Goal: Information Seeking & Learning: Learn about a topic

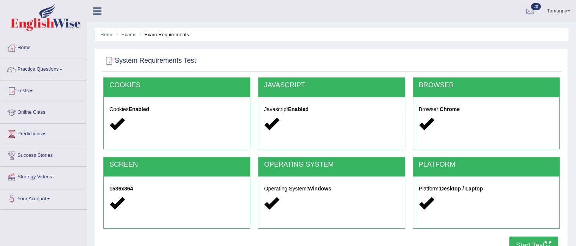
click at [529, 241] on button "Start Test" at bounding box center [533, 245] width 48 height 17
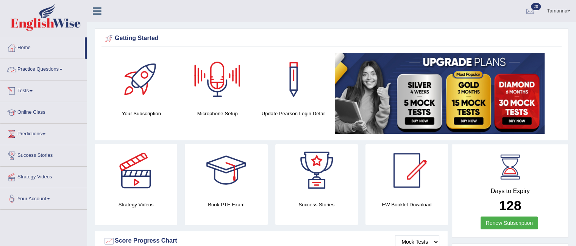
click at [62, 68] on link "Practice Questions" at bounding box center [43, 68] width 86 height 19
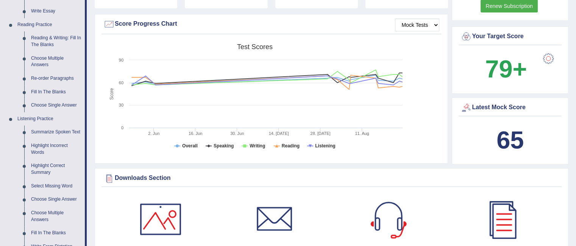
scroll to position [234, 0]
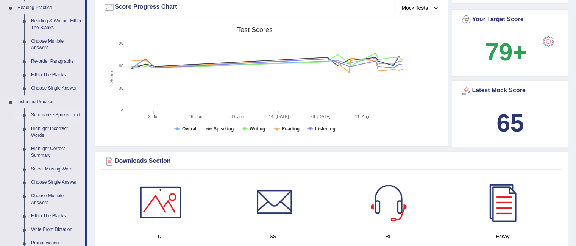
click at [58, 115] on link "Summarize Spoken Text" at bounding box center [56, 116] width 57 height 14
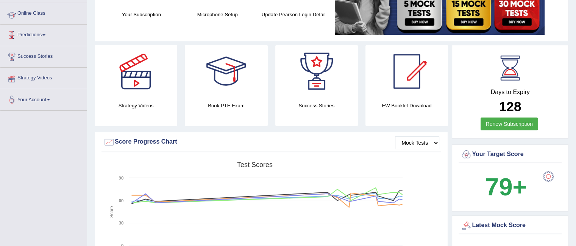
scroll to position [97, 0]
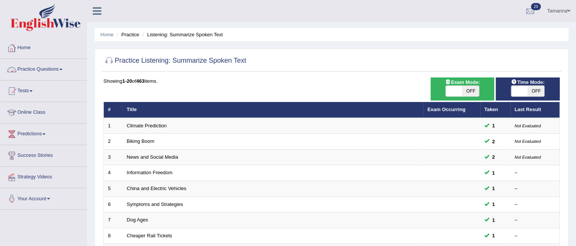
click at [26, 48] on link "Home" at bounding box center [43, 46] width 86 height 19
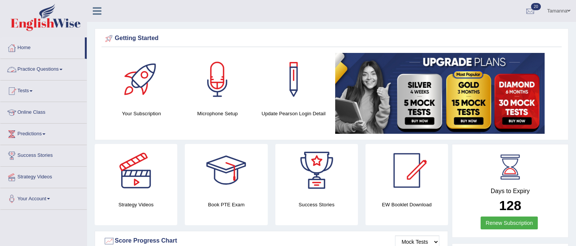
click at [62, 69] on span at bounding box center [60, 70] width 3 height 2
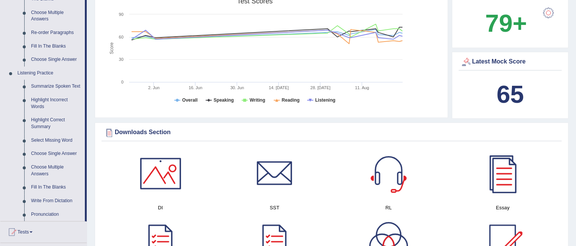
scroll to position [271, 0]
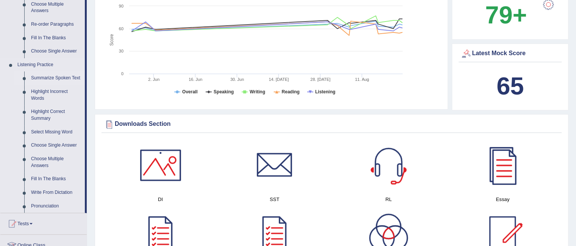
click at [59, 79] on link "Summarize Spoken Text" at bounding box center [56, 79] width 57 height 14
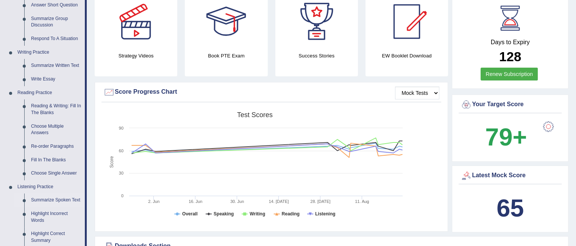
scroll to position [438, 0]
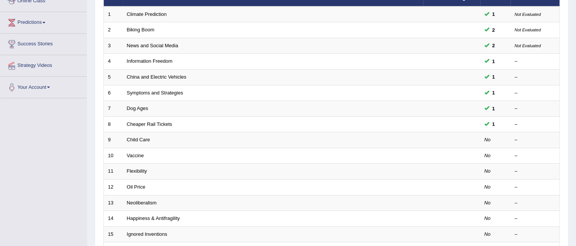
scroll to position [121, 0]
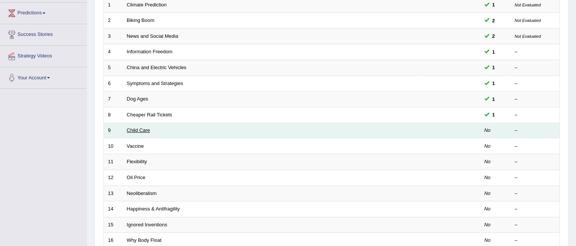
click at [139, 128] on link "Child Care" at bounding box center [138, 131] width 23 height 6
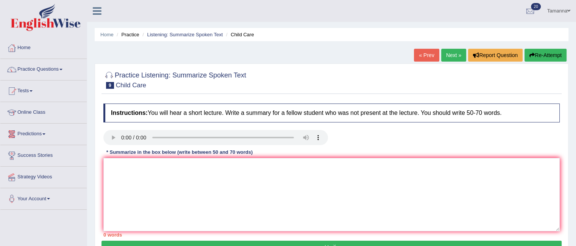
click at [444, 52] on link "Next »" at bounding box center [453, 55] width 25 height 13
click at [449, 56] on link "Next »" at bounding box center [453, 55] width 25 height 13
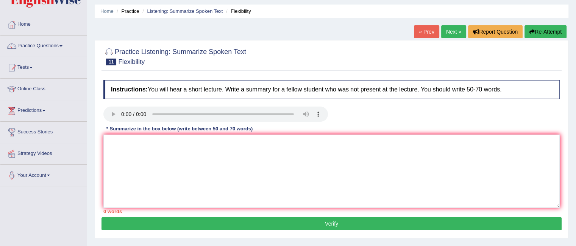
scroll to position [21, 0]
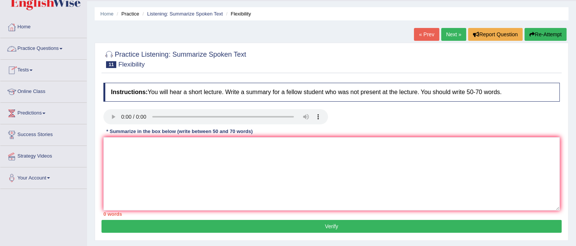
click at [64, 47] on link "Practice Questions" at bounding box center [43, 47] width 86 height 19
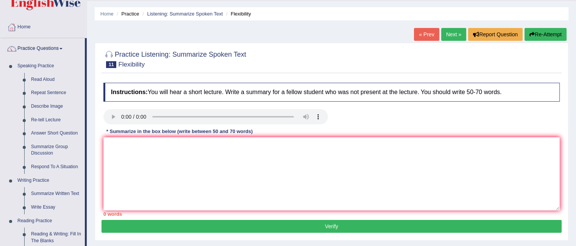
click at [450, 37] on link "Next »" at bounding box center [453, 34] width 25 height 13
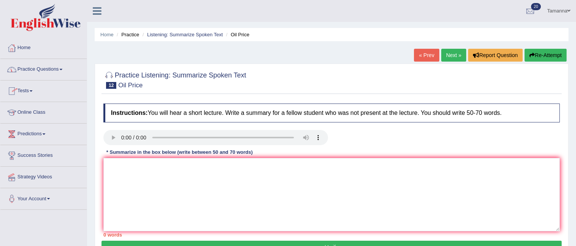
click at [447, 57] on link "Next »" at bounding box center [453, 55] width 25 height 13
click at [444, 57] on link "Next »" at bounding box center [453, 55] width 25 height 13
click at [64, 68] on link "Practice Questions" at bounding box center [43, 68] width 86 height 19
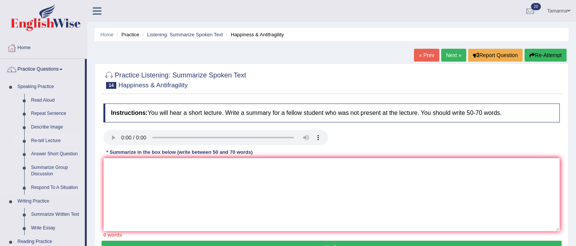
click at [40, 139] on link "Re-tell Lecture" at bounding box center [56, 141] width 57 height 14
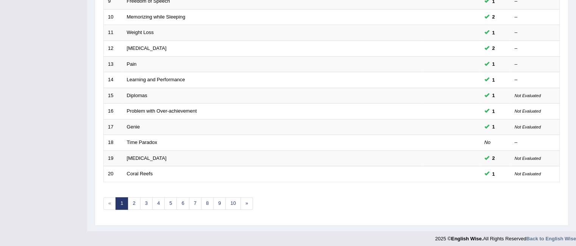
scroll to position [252, 0]
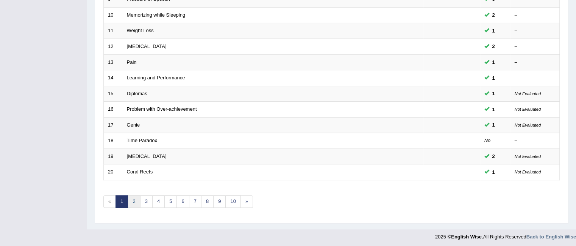
click at [131, 196] on link "2" at bounding box center [134, 202] width 12 height 12
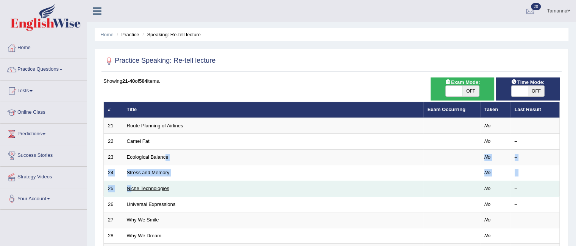
click at [161, 189] on link "Niche Technologies" at bounding box center [148, 189] width 43 height 6
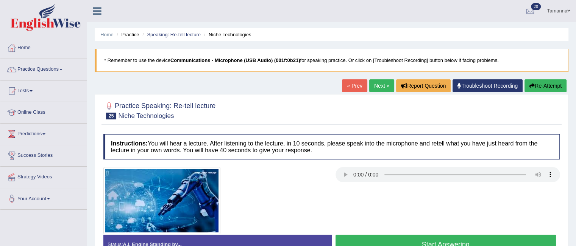
click at [377, 81] on link "Next »" at bounding box center [381, 85] width 25 height 13
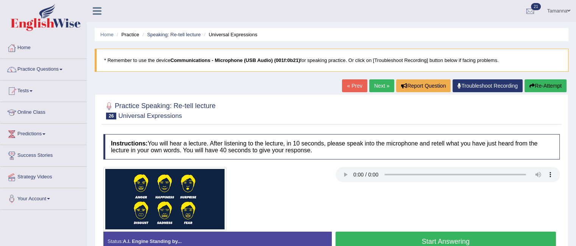
click at [375, 86] on link "Next »" at bounding box center [381, 85] width 25 height 13
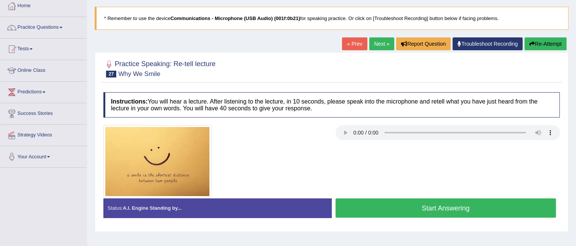
scroll to position [31, 0]
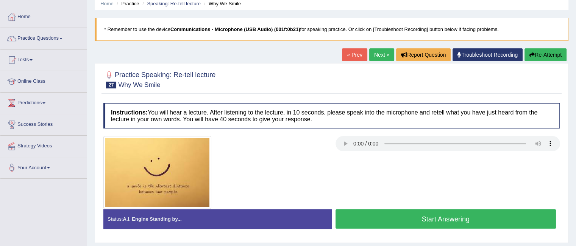
click at [380, 50] on link "Next »" at bounding box center [381, 54] width 25 height 13
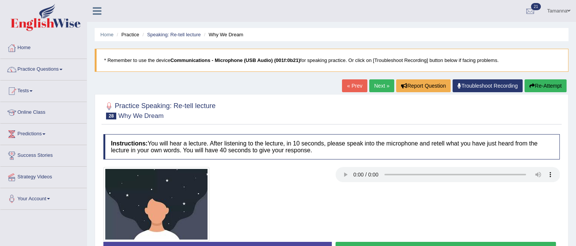
click at [380, 87] on link "Next »" at bounding box center [381, 85] width 25 height 13
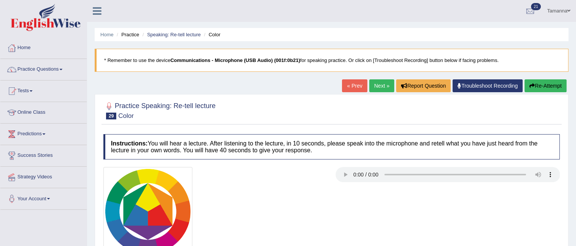
click at [372, 87] on link "Next »" at bounding box center [381, 85] width 25 height 13
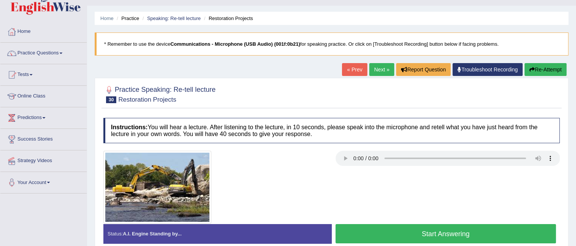
scroll to position [17, 0]
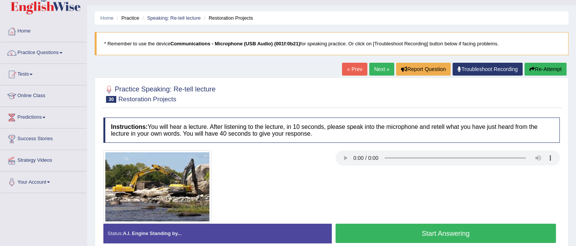
click at [375, 68] on link "Next »" at bounding box center [381, 69] width 25 height 13
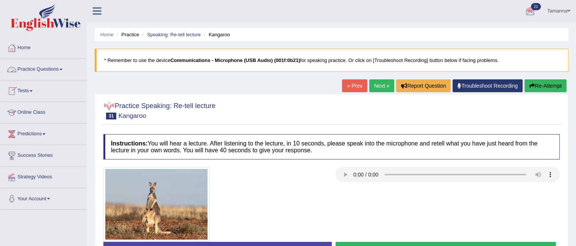
click at [60, 67] on link "Practice Questions" at bounding box center [43, 68] width 86 height 19
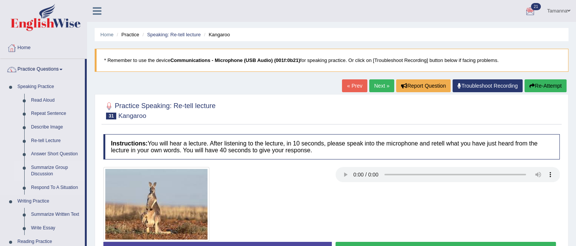
click at [52, 167] on link "Summarize Group Discussion" at bounding box center [56, 171] width 57 height 20
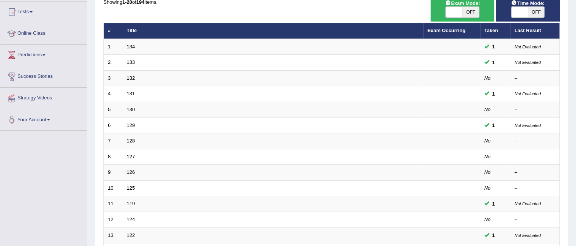
scroll to position [90, 0]
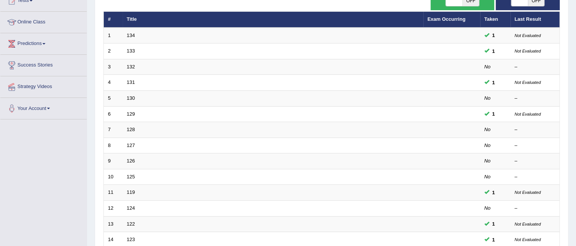
drag, startPoint x: 573, startPoint y: 63, endPoint x: 577, endPoint y: 104, distance: 40.7
click at [575, 104] on html "Toggle navigation Home Practice Questions Speaking Practice Read Aloud Repeat S…" at bounding box center [288, 33] width 576 height 246
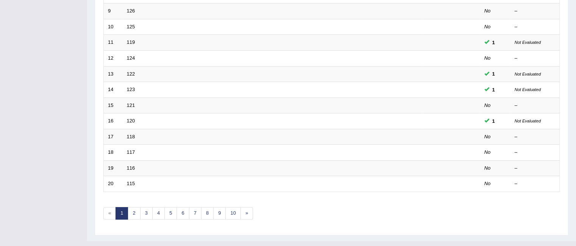
scroll to position [252, 0]
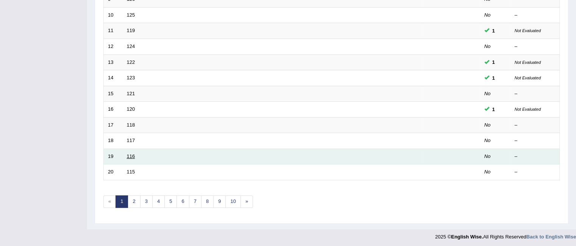
click at [129, 154] on link "116" at bounding box center [131, 157] width 8 height 6
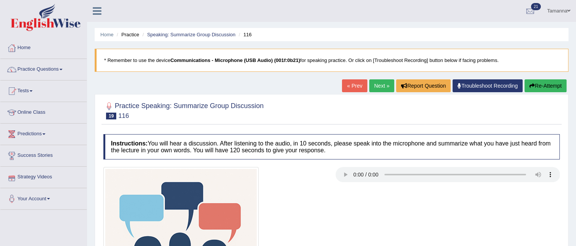
click at [46, 176] on link "Strategy Videos" at bounding box center [43, 176] width 86 height 19
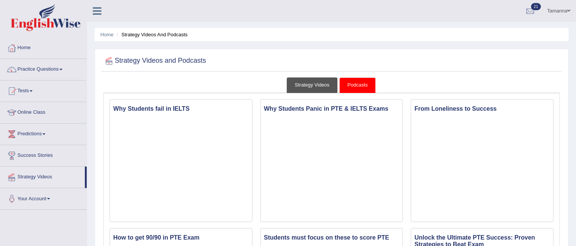
click at [305, 86] on link "Strategy Videos" at bounding box center [311, 86] width 51 height 16
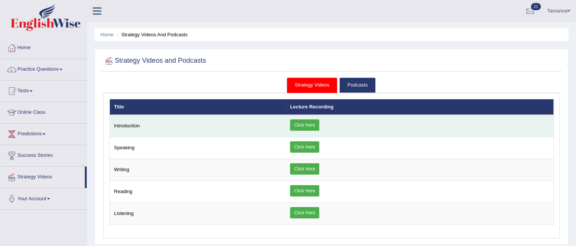
click at [303, 121] on link "Click Here" at bounding box center [304, 125] width 29 height 11
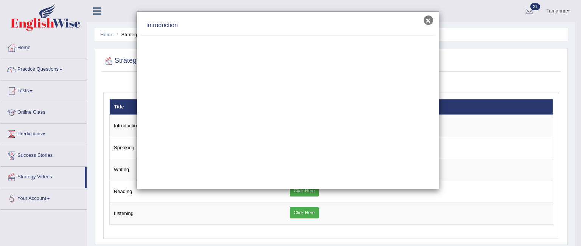
click at [425, 21] on button "×" at bounding box center [428, 20] width 9 height 9
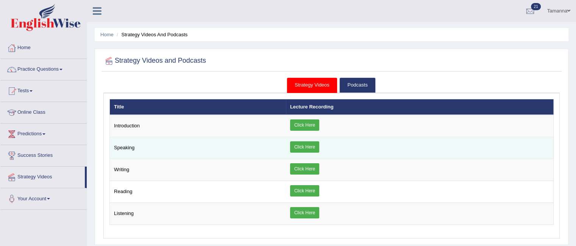
click at [297, 146] on link "Click Here" at bounding box center [304, 147] width 29 height 11
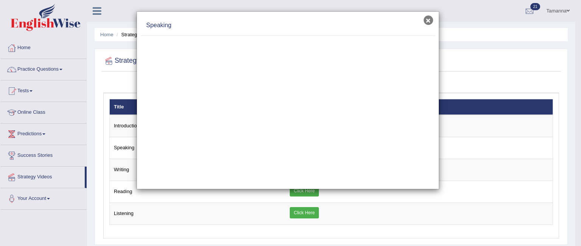
click at [426, 18] on button "×" at bounding box center [428, 20] width 9 height 9
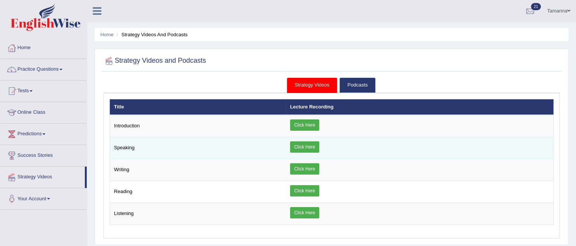
click at [304, 146] on link "Click Here" at bounding box center [304, 147] width 29 height 11
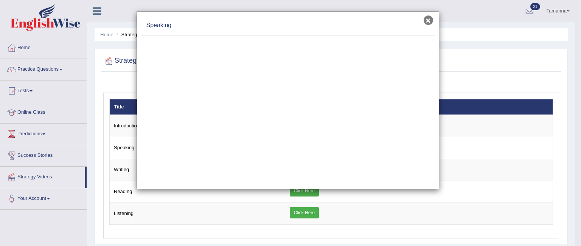
click at [426, 24] on button "×" at bounding box center [428, 20] width 9 height 9
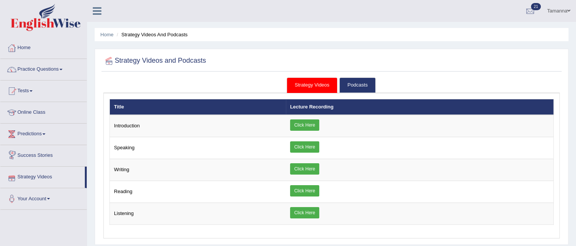
click at [49, 156] on link "Success Stories" at bounding box center [43, 154] width 86 height 19
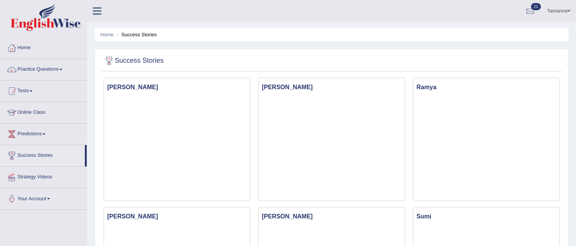
drag, startPoint x: 581, startPoint y: 30, endPoint x: 580, endPoint y: -56, distance: 85.9
click at [575, 0] on html "Toggle navigation Home Practice Questions Speaking Practice Read Aloud Repeat S…" at bounding box center [288, 123] width 576 height 246
click at [27, 50] on link "Home" at bounding box center [43, 46] width 86 height 19
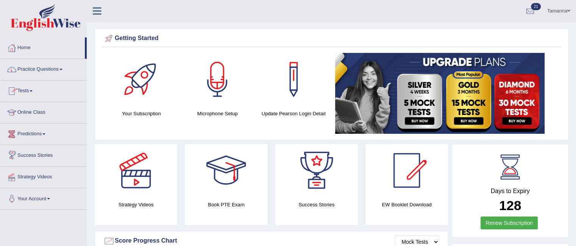
click at [45, 134] on span at bounding box center [43, 135] width 3 height 2
click at [41, 149] on link "Latest Predictions" at bounding box center [49, 152] width 71 height 14
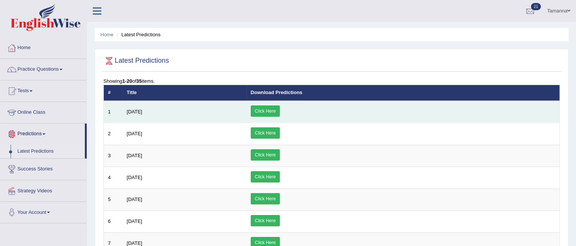
click at [139, 114] on td "[DATE]" at bounding box center [185, 112] width 124 height 22
click at [280, 109] on link "Click Here" at bounding box center [265, 111] width 29 height 11
click at [138, 115] on td "[DATE]" at bounding box center [185, 112] width 124 height 22
click at [280, 108] on link "Click Here" at bounding box center [265, 111] width 29 height 11
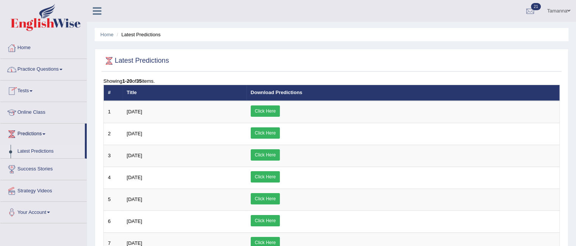
click at [32, 91] on span at bounding box center [31, 91] width 3 height 2
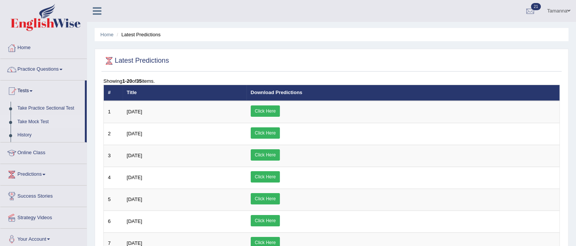
click at [40, 121] on link "Take Mock Test" at bounding box center [49, 122] width 71 height 14
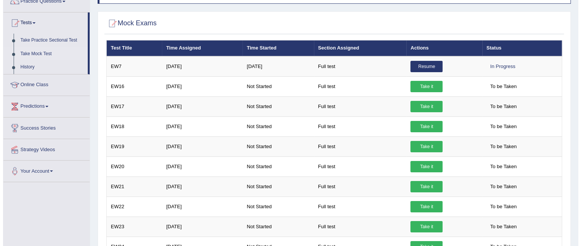
scroll to position [65, 0]
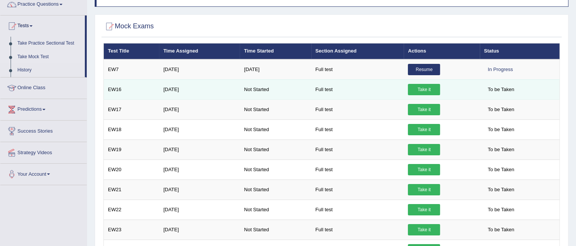
click at [430, 84] on link "Take it" at bounding box center [424, 89] width 32 height 11
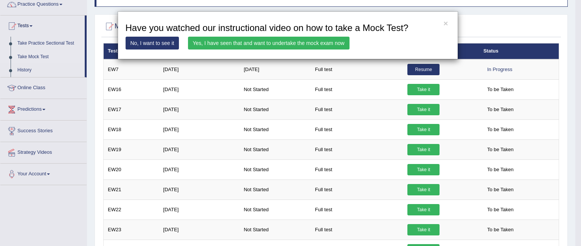
click at [297, 43] on link "Yes, I have seen that and want to undertake the mock exam now" at bounding box center [269, 43] width 162 height 13
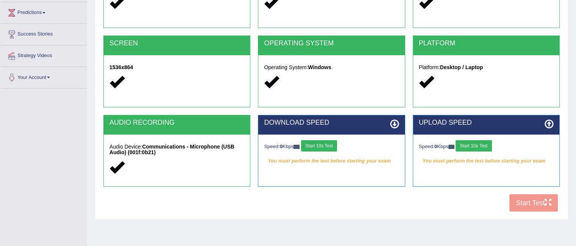
scroll to position [151, 0]
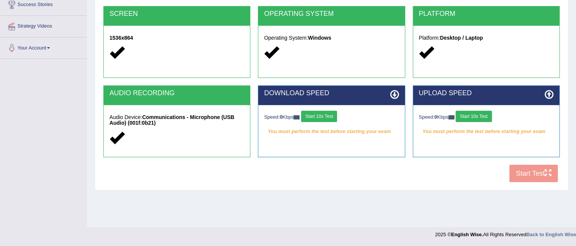
click at [480, 114] on button "Start 10s Test" at bounding box center [473, 116] width 36 height 11
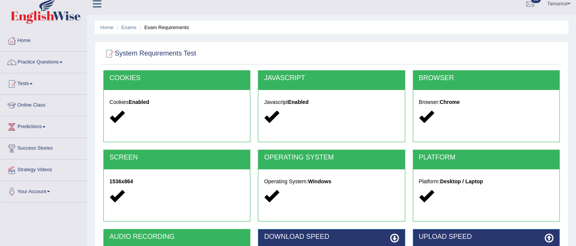
scroll to position [0, 0]
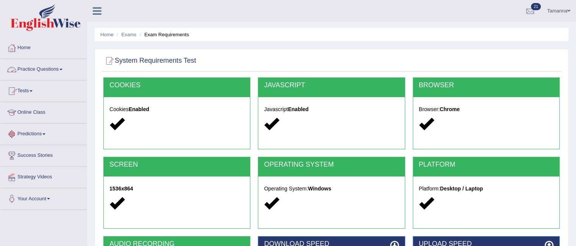
click at [61, 68] on link "Practice Questions" at bounding box center [43, 68] width 86 height 19
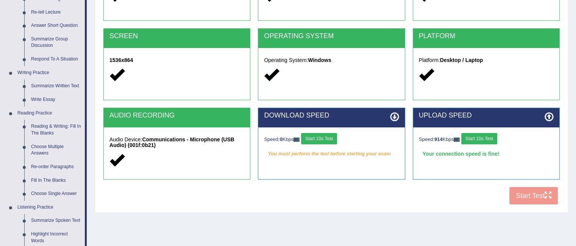
scroll to position [126, 0]
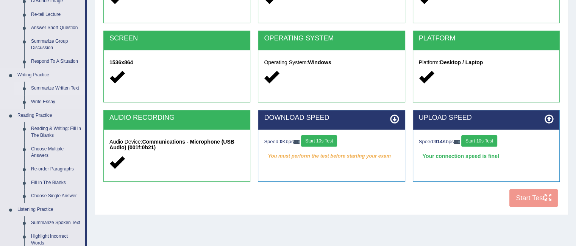
click at [60, 85] on link "Summarize Written Text" at bounding box center [56, 89] width 57 height 14
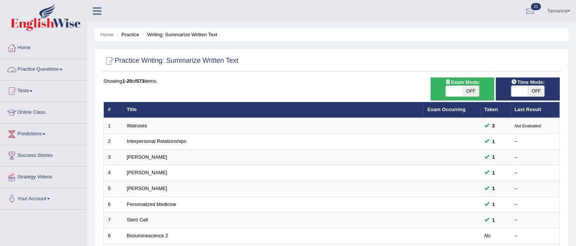
click at [62, 67] on link "Practice Questions" at bounding box center [43, 68] width 86 height 19
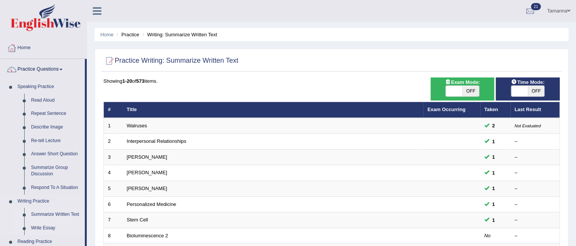
click at [48, 226] on link "Write Essay" at bounding box center [56, 229] width 57 height 14
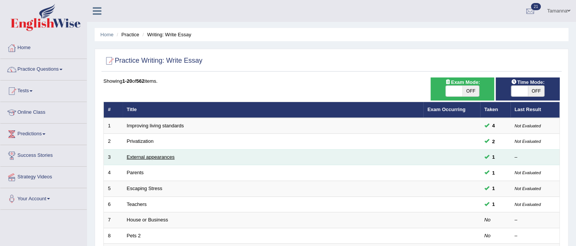
click at [162, 156] on link "External appearances" at bounding box center [151, 157] width 48 height 6
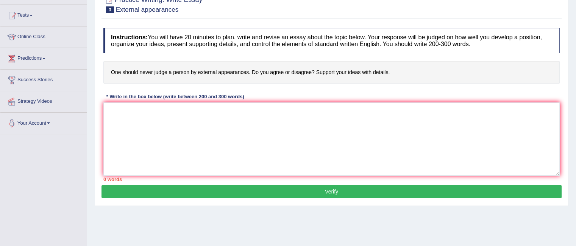
scroll to position [77, 0]
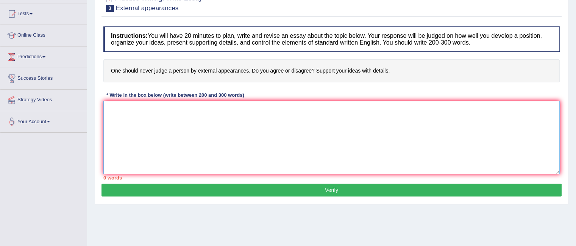
click at [143, 120] on textarea at bounding box center [331, 137] width 456 height 73
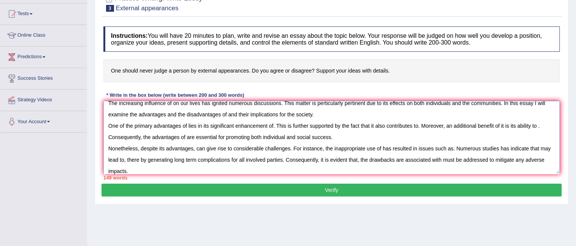
scroll to position [17, 0]
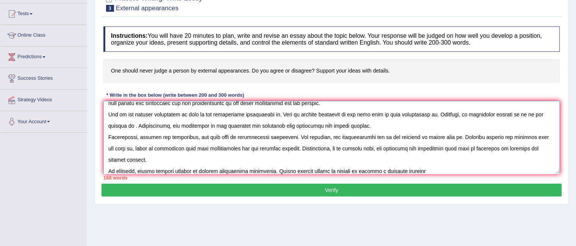
click at [183, 169] on textarea at bounding box center [331, 137] width 456 height 73
click at [209, 170] on textarea at bounding box center [331, 137] width 456 height 73
click at [424, 169] on textarea at bounding box center [331, 137] width 456 height 73
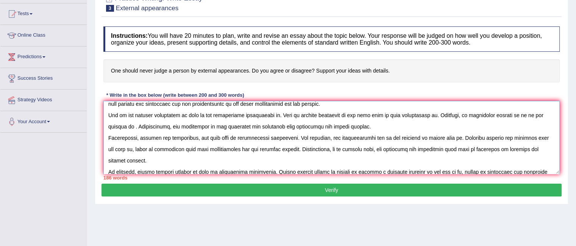
scroll to position [19, 0]
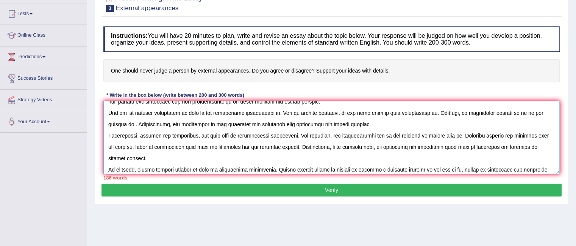
click at [204, 136] on textarea at bounding box center [331, 137] width 456 height 73
type textarea "The increasing influence of on our lives has ignited numerous discussions. This…"
drag, startPoint x: 559, startPoint y: 139, endPoint x: 559, endPoint y: 161, distance: 22.3
click at [559, 161] on div "Instructions: You will have 20 minutes to plan, write and revise an essay about…" at bounding box center [331, 103] width 460 height 161
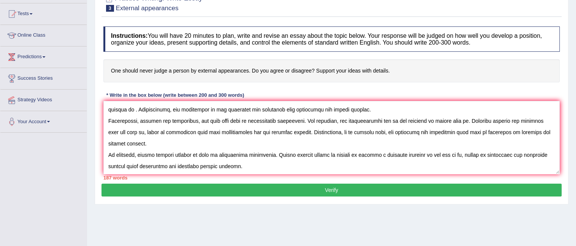
click at [357, 189] on button "Verify" at bounding box center [331, 190] width 460 height 13
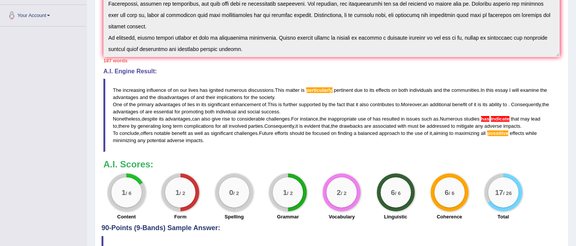
scroll to position [192, 0]
